Goal: Task Accomplishment & Management: Manage account settings

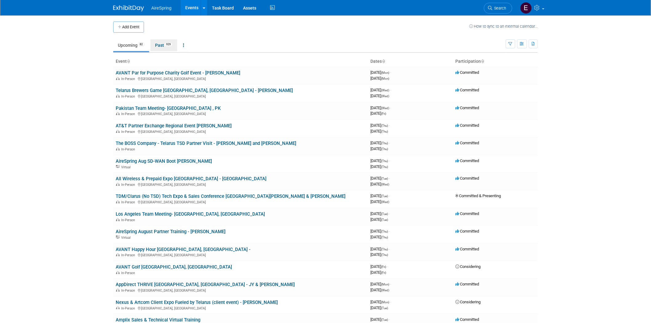
drag, startPoint x: 161, startPoint y: 44, endPoint x: 169, endPoint y: 55, distance: 13.2
click at [161, 44] on link "Past 929" at bounding box center [164, 45] width 27 height 12
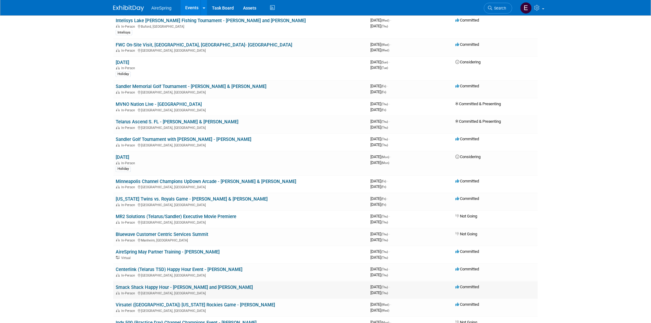
scroll to position [1402, 0]
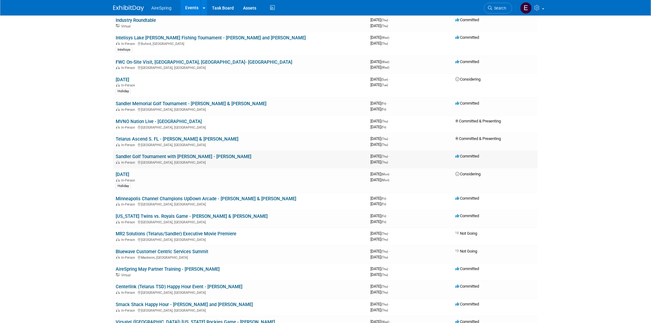
click at [180, 154] on link "Sandler Golf Tournament with [PERSON_NAME] - [PERSON_NAME]" at bounding box center [184, 157] width 136 height 6
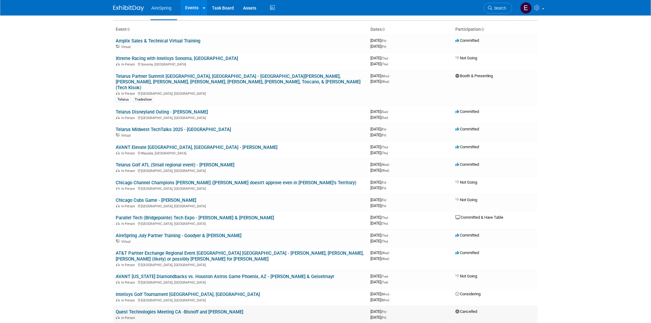
scroll to position [0, 0]
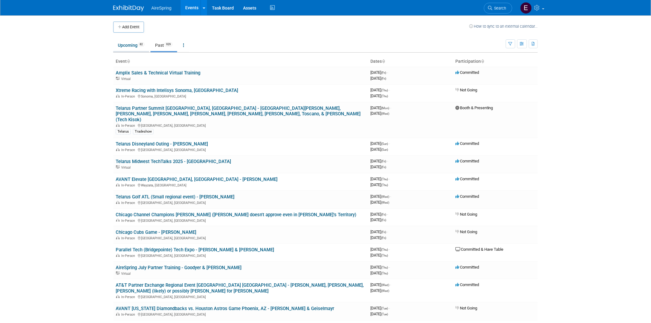
click at [133, 45] on link "Upcoming 82" at bounding box center [131, 45] width 36 height 12
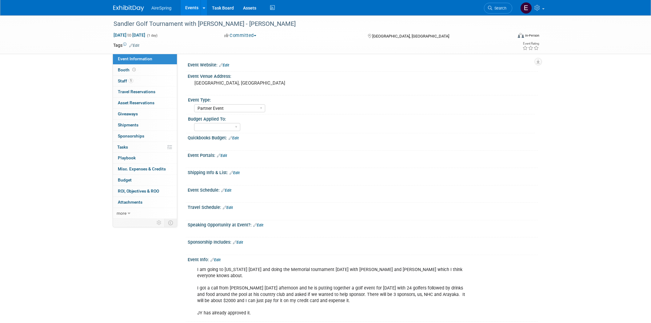
select select "Partner Event"
drag, startPoint x: 112, startPoint y: 22, endPoint x: 229, endPoint y: 23, distance: 116.4
click at [229, 23] on div "Sandler Golf Tournament with Nick Brown - Sullivan" at bounding box center [307, 23] width 392 height 11
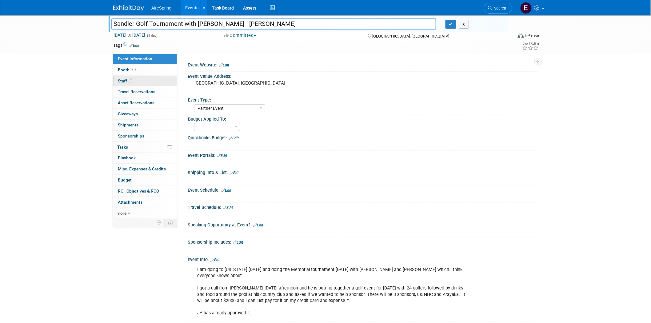
click at [121, 82] on span "Staff 1" at bounding box center [125, 81] width 15 height 5
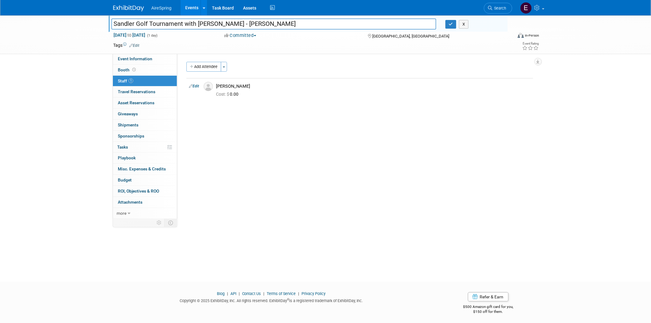
drag, startPoint x: 112, startPoint y: 21, endPoint x: 227, endPoint y: 26, distance: 114.4
click at [227, 26] on input "Sandler Golf Tournament with [PERSON_NAME] - [PERSON_NAME]" at bounding box center [273, 23] width 325 height 11
click at [76, 35] on div "Sandler Golf Tournament with Nick Brown - Sullivan Sandler Golf Tournament with…" at bounding box center [325, 34] width 651 height 39
drag, startPoint x: 112, startPoint y: 23, endPoint x: 185, endPoint y: 21, distance: 73.0
click at [185, 21] on input "Sandler Golf Tournament with [PERSON_NAME] - [PERSON_NAME]" at bounding box center [273, 23] width 325 height 11
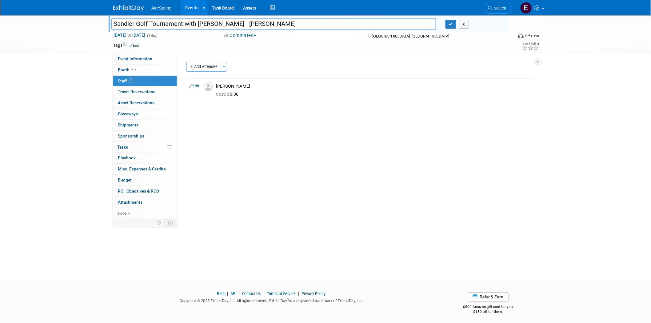
click at [195, 35] on div "May 29, 2025 to May 29, 2025 (1 day)" at bounding box center [163, 35] width 100 height 6
drag, startPoint x: 115, startPoint y: 22, endPoint x: 226, endPoint y: 23, distance: 111.2
click at [226, 23] on input "Sandler Golf Tournament with [PERSON_NAME] - [PERSON_NAME]" at bounding box center [273, 23] width 325 height 11
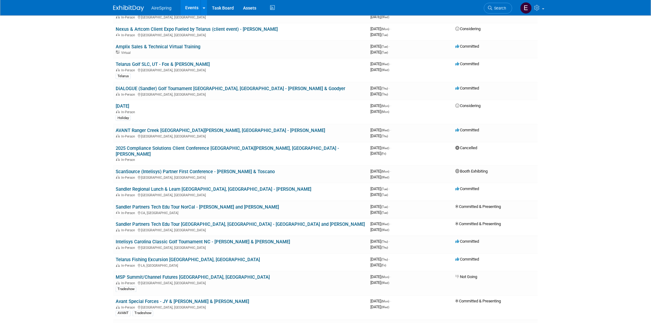
click at [203, 204] on link "Sandler Partners Tech Edu Tour NorCal - [PERSON_NAME] and [PERSON_NAME]" at bounding box center [197, 207] width 163 height 6
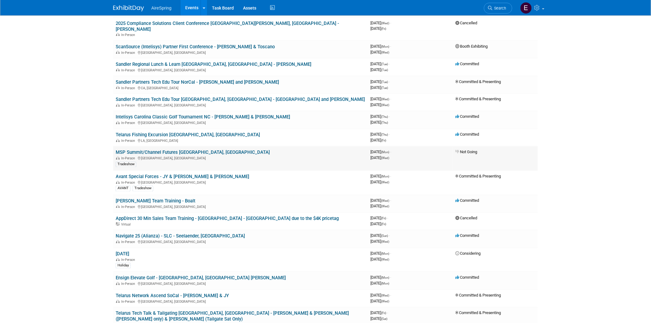
scroll to position [410, 0]
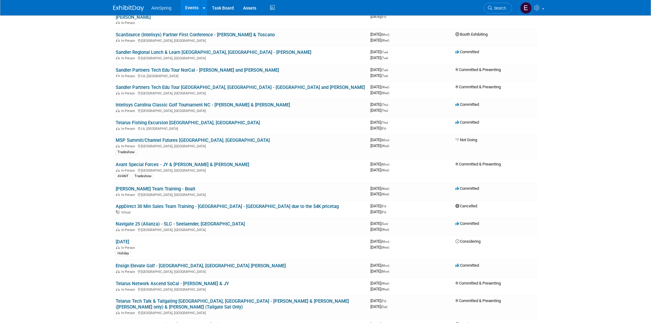
click at [167, 162] on link "Avant Special Forces - JY & [PERSON_NAME] & [PERSON_NAME]" at bounding box center [183, 165] width 134 height 6
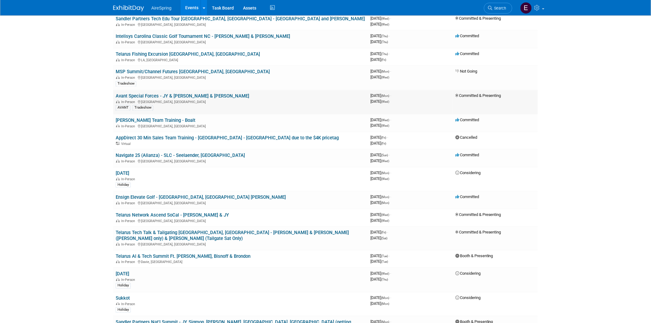
scroll to position [479, 0]
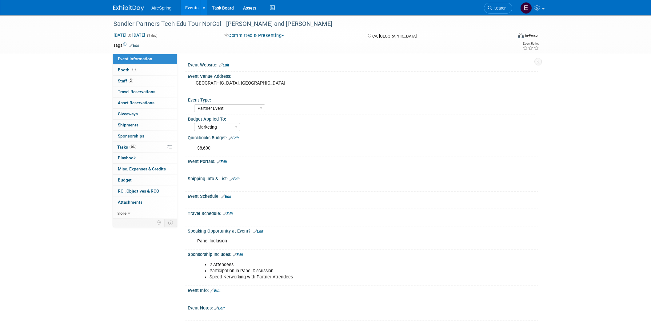
select select "Partner Event"
select select "Marketing"
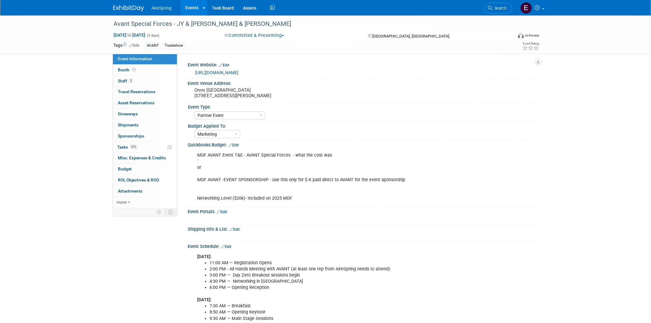
select select "Partner Event"
select select "Marketing"
drag, startPoint x: 113, startPoint y: 23, endPoint x: 249, endPoint y: 27, distance: 136.5
click at [249, 27] on div "Avant Special Forces - JY & [PERSON_NAME] & [PERSON_NAME]" at bounding box center [307, 23] width 392 height 11
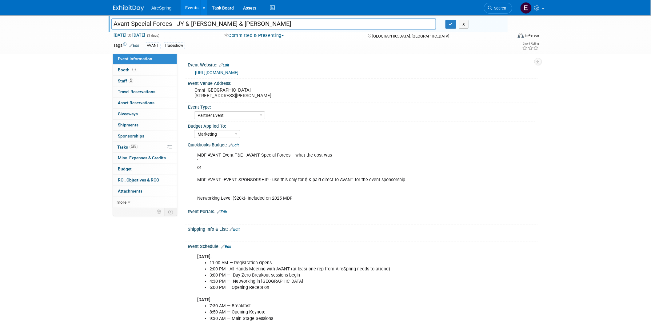
drag, startPoint x: 162, startPoint y: 28, endPoint x: 133, endPoint y: 26, distance: 29.0
click at [161, 28] on input "Avant Special Forces - JY & [PERSON_NAME] & [PERSON_NAME]" at bounding box center [273, 23] width 325 height 11
drag, startPoint x: 113, startPoint y: 22, endPoint x: 241, endPoint y: 25, distance: 128.1
click at [241, 25] on input "Avant Special Forces - JY & [PERSON_NAME] & [PERSON_NAME]" at bounding box center [273, 23] width 325 height 11
drag, startPoint x: 249, startPoint y: 26, endPoint x: 146, endPoint y: 29, distance: 103.2
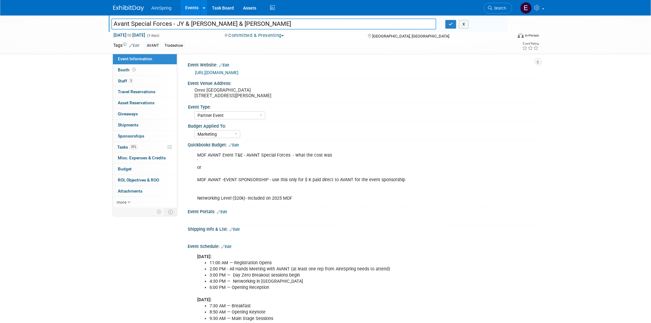
click at [248, 26] on input "Avant Special Forces - JY & [PERSON_NAME] & [PERSON_NAME]" at bounding box center [273, 23] width 325 height 11
drag, startPoint x: 114, startPoint y: 22, endPoint x: 251, endPoint y: 26, distance: 136.4
click at [251, 26] on input "Avant Special Forces - JY & [PERSON_NAME] & [PERSON_NAME]" at bounding box center [273, 23] width 325 height 11
drag, startPoint x: 126, startPoint y: 79, endPoint x: 121, endPoint y: 87, distance: 9.8
click at [126, 79] on span "Staff 3" at bounding box center [125, 81] width 15 height 5
